Goal: Task Accomplishment & Management: Complete application form

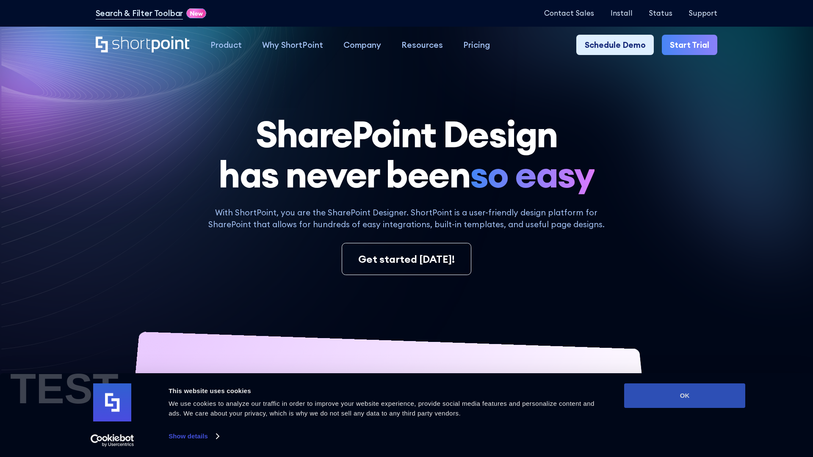
click at [685, 396] on button "OK" at bounding box center [684, 396] width 121 height 25
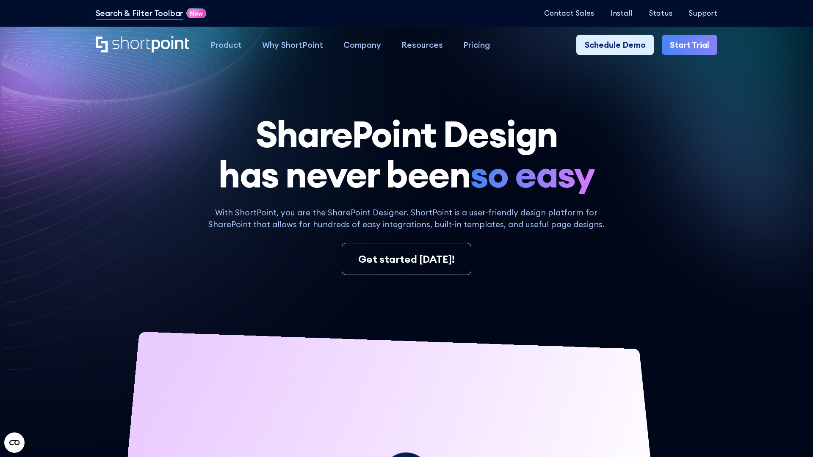
click at [690, 44] on link "Start Trial" at bounding box center [689, 45] width 55 height 20
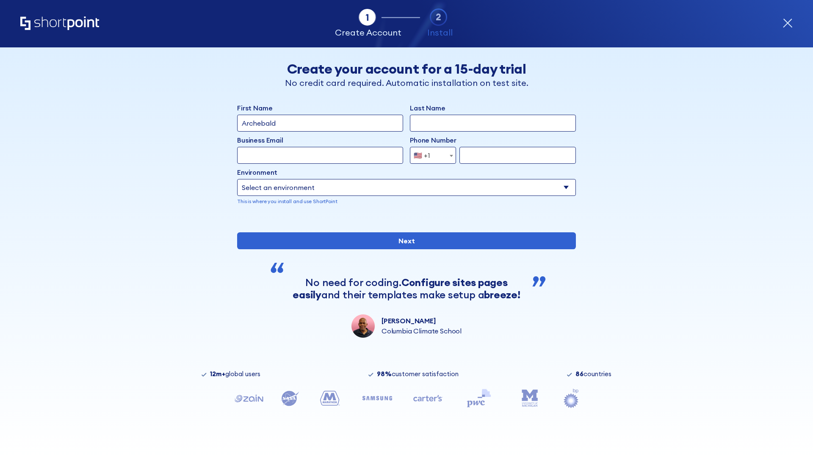
type input "Archebald"
type input "Berkuskv"
type input "2125556789"
select select "Microsoft 365"
type input "2125556789"
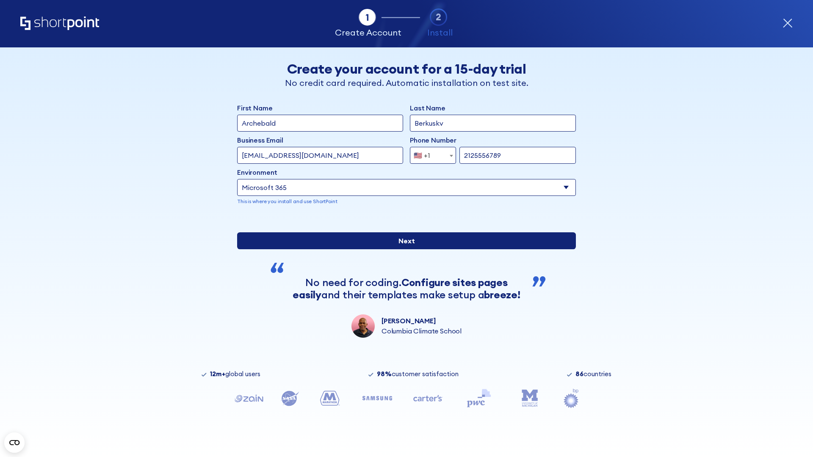
click at [407, 249] on input "Next" at bounding box center [406, 241] width 339 height 17
drag, startPoint x: 407, startPoint y: 269, endPoint x: 485, endPoint y: 143, distance: 148.6
click at [407, 249] on input "Next" at bounding box center [406, 241] width 339 height 17
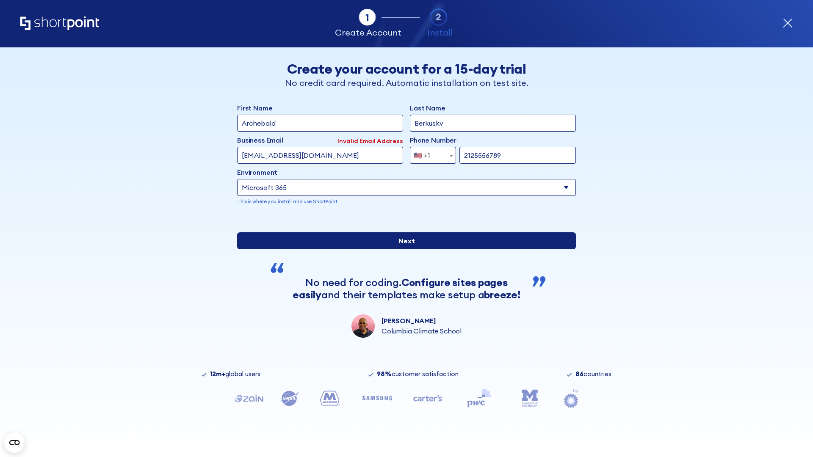
click at [407, 249] on input "Next" at bounding box center [406, 241] width 339 height 17
type input "test@shortpoint.com"
click at [407, 249] on input "Next" at bounding box center [406, 241] width 339 height 17
